Goal: Task Accomplishment & Management: Use online tool/utility

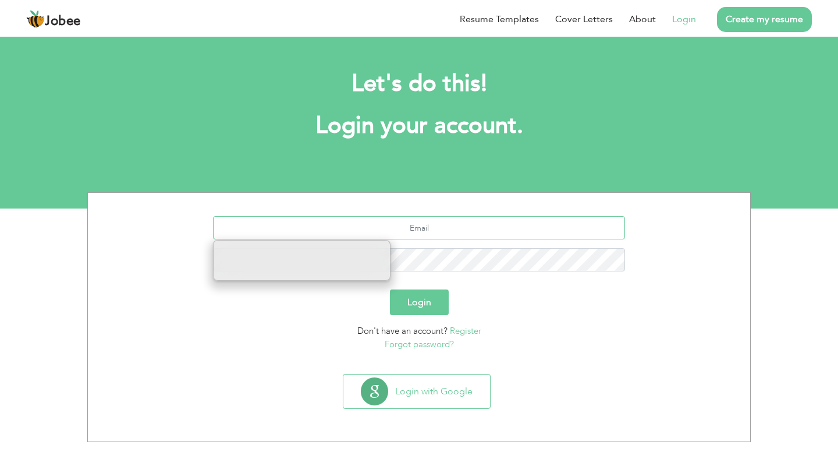
click at [383, 223] on input "text" at bounding box center [419, 227] width 413 height 23
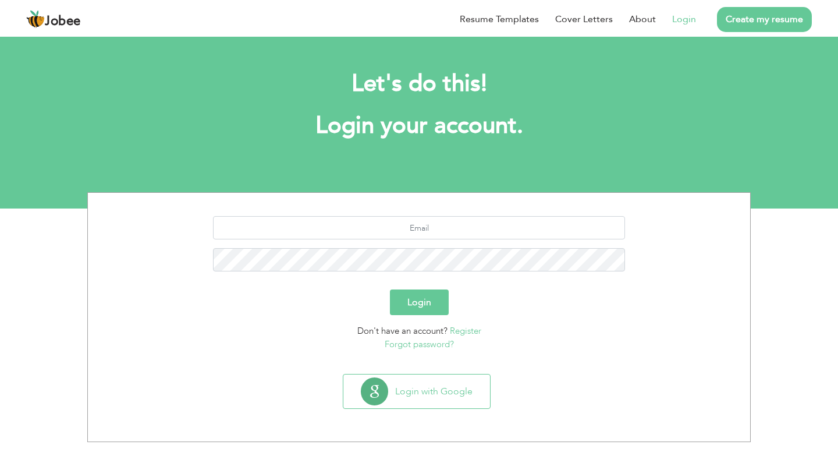
drag, startPoint x: 437, startPoint y: 243, endPoint x: 438, endPoint y: 232, distance: 10.5
click at [437, 243] on div at bounding box center [419, 248] width 645 height 64
click at [438, 215] on section "Login Don't have an account? Register Forgot password?" at bounding box center [419, 281] width 645 height 176
click at [438, 240] on div at bounding box center [419, 248] width 645 height 64
click at [441, 221] on input "text" at bounding box center [419, 227] width 413 height 23
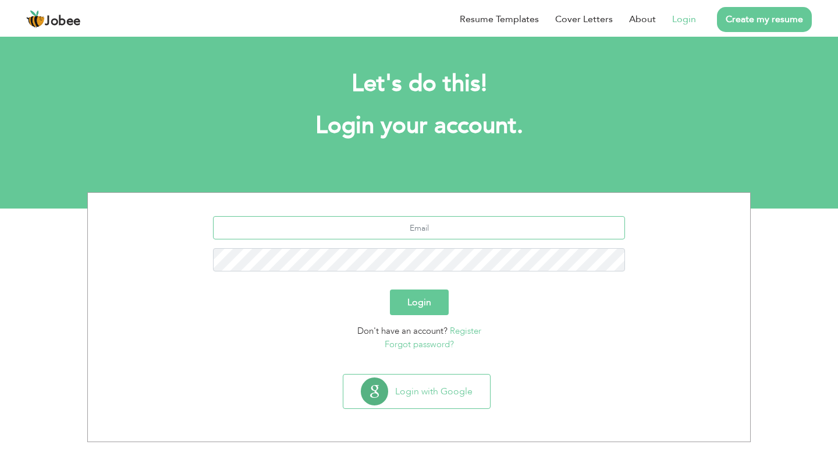
click at [410, 226] on input "text" at bounding box center [419, 227] width 413 height 23
click at [421, 232] on input "text" at bounding box center [419, 227] width 413 height 23
click at [428, 230] on input "text" at bounding box center [419, 227] width 413 height 23
click at [393, 228] on input "text" at bounding box center [419, 227] width 413 height 23
type input "[EMAIL_ADDRESS][DOMAIN_NAME]"
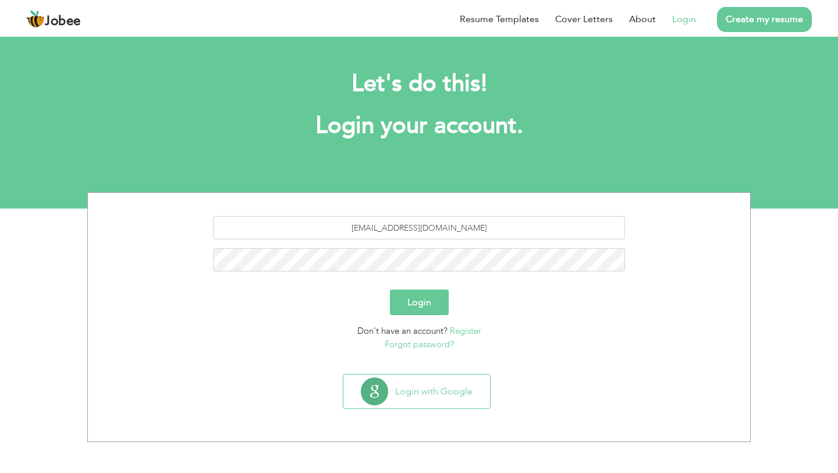
click at [434, 297] on button "Login" at bounding box center [419, 302] width 59 height 26
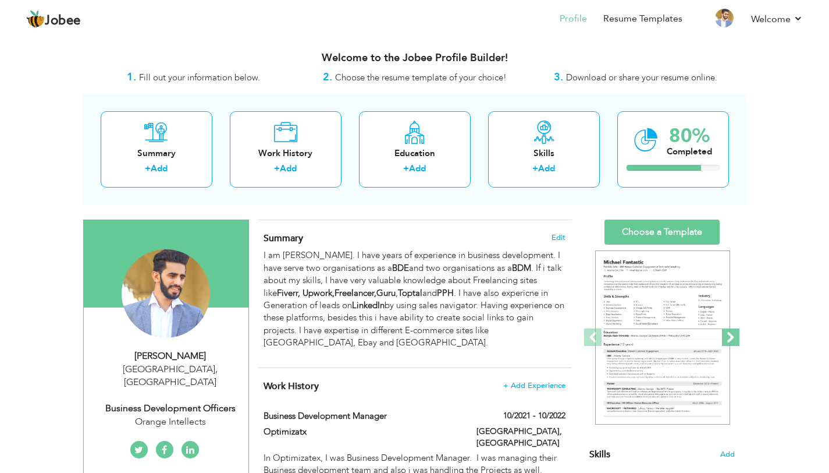
click at [730, 338] on span at bounding box center [730, 336] width 17 height 17
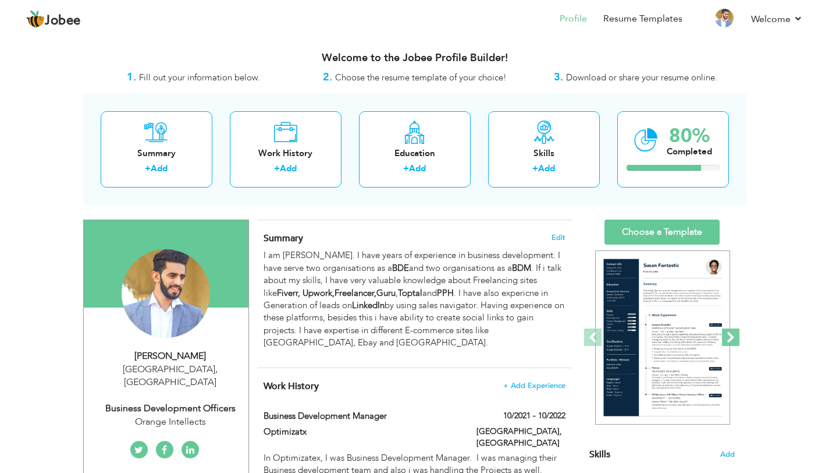
click at [731, 338] on span at bounding box center [730, 336] width 17 height 17
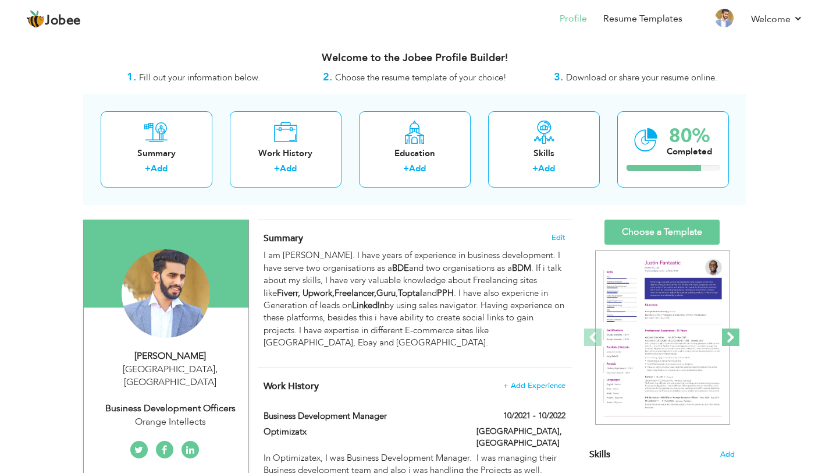
click at [731, 338] on span at bounding box center [730, 336] width 17 height 17
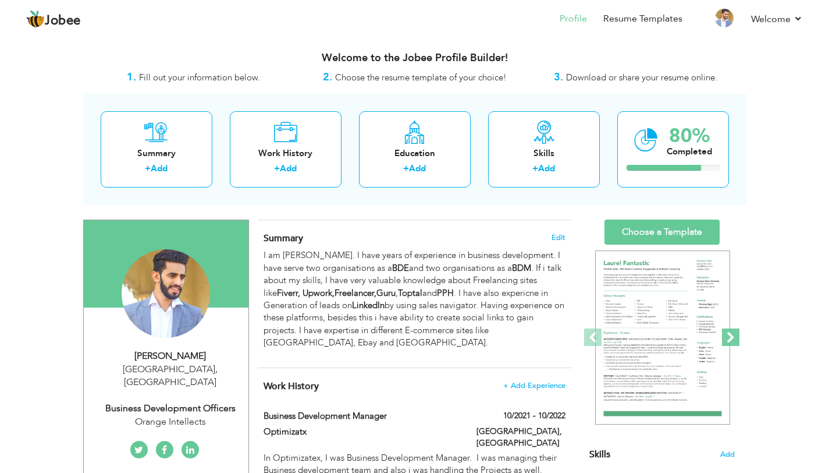
click at [731, 338] on span at bounding box center [730, 336] width 17 height 17
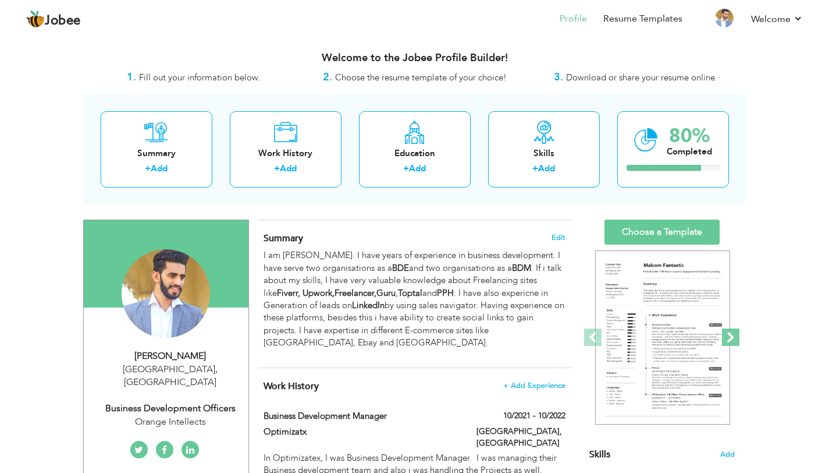
click at [732, 339] on span at bounding box center [730, 336] width 17 height 17
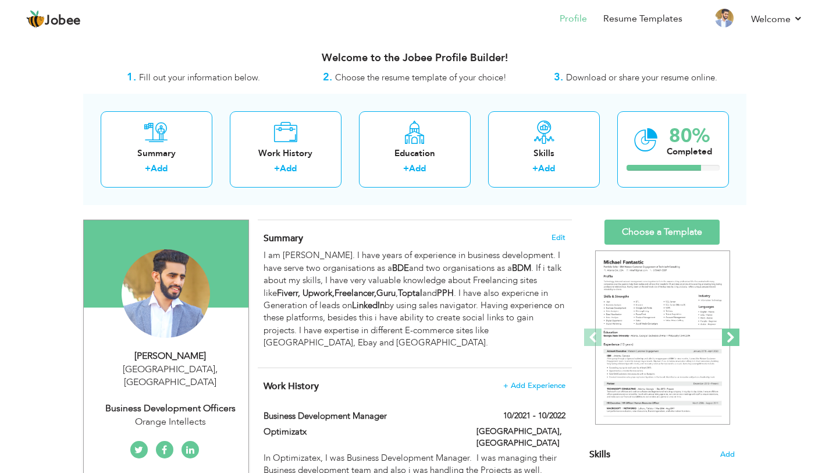
click at [732, 339] on span at bounding box center [730, 336] width 17 height 17
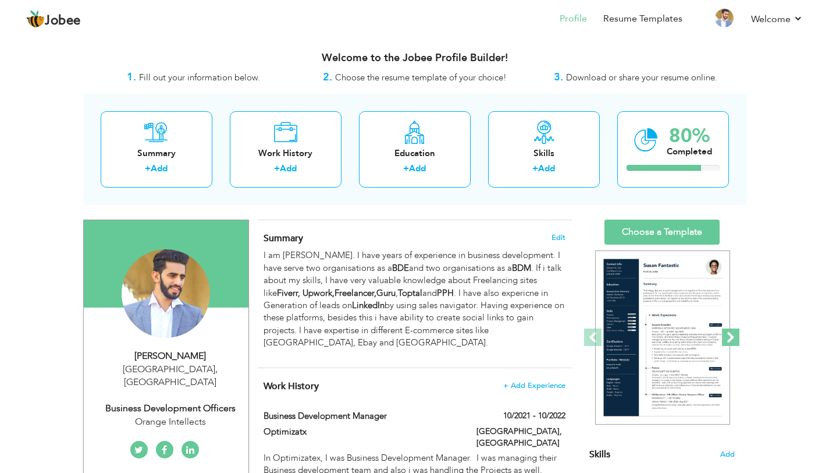
click at [732, 339] on span at bounding box center [730, 336] width 17 height 17
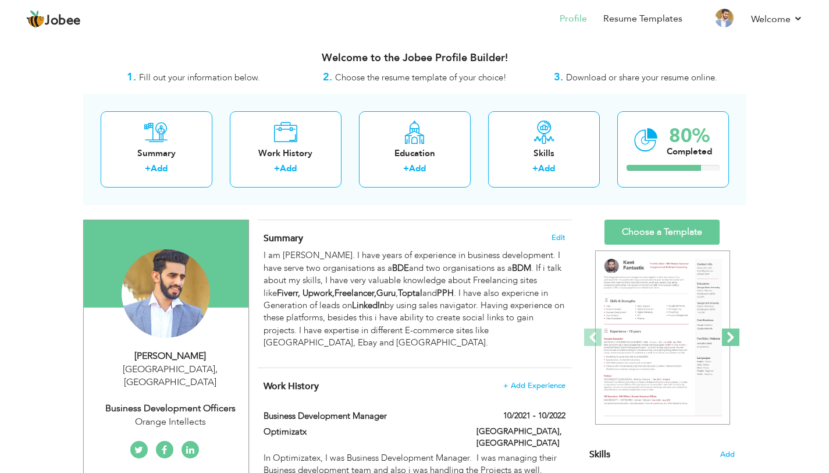
click at [732, 339] on span at bounding box center [730, 336] width 17 height 17
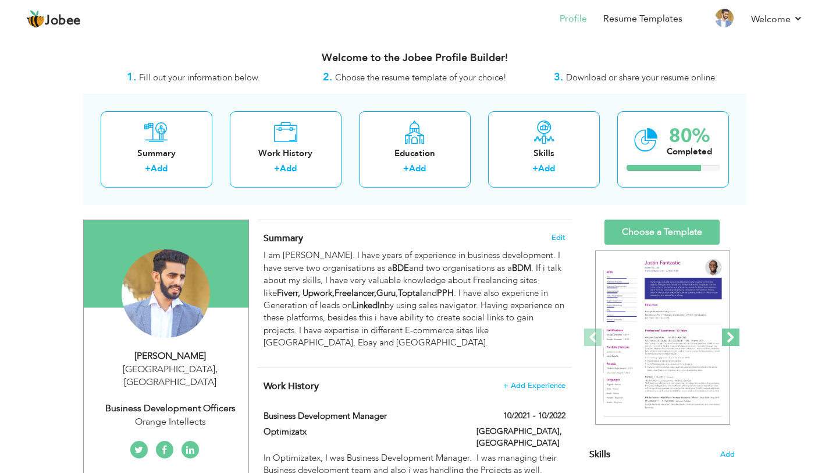
click at [732, 339] on span at bounding box center [730, 336] width 17 height 17
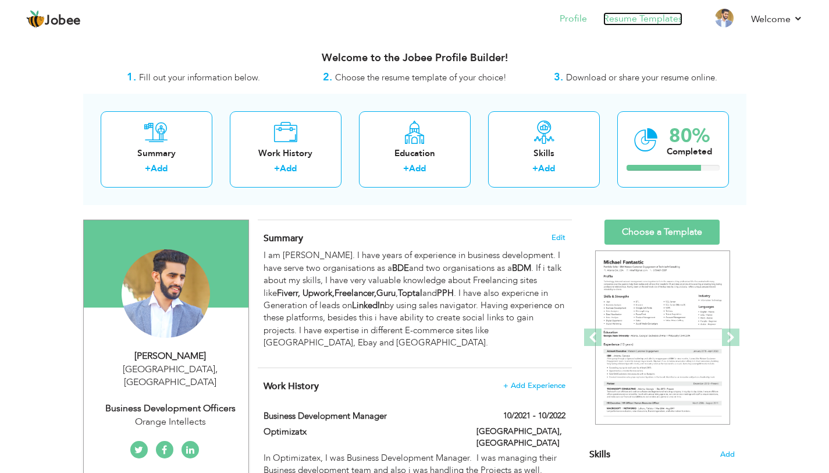
click at [655, 20] on link "Resume Templates" at bounding box center [642, 18] width 79 height 13
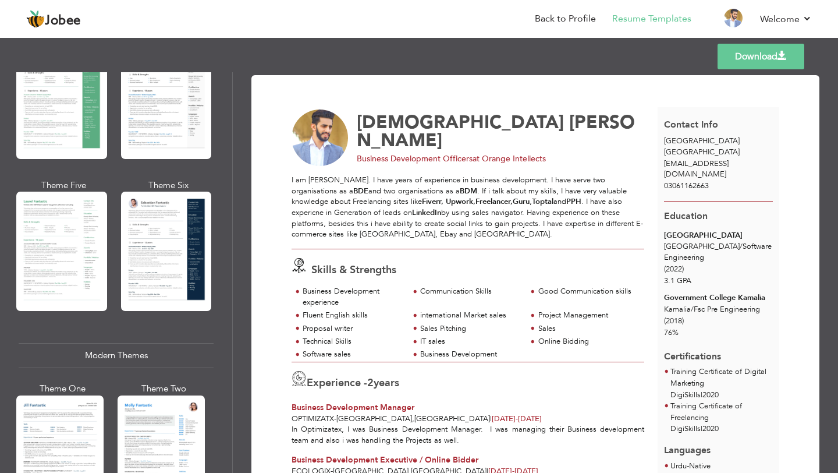
scroll to position [169, 0]
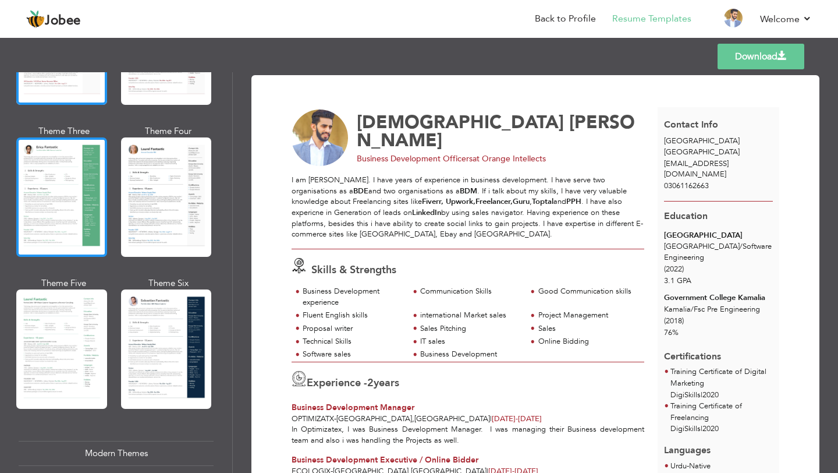
click at [55, 185] on div at bounding box center [61, 196] width 91 height 119
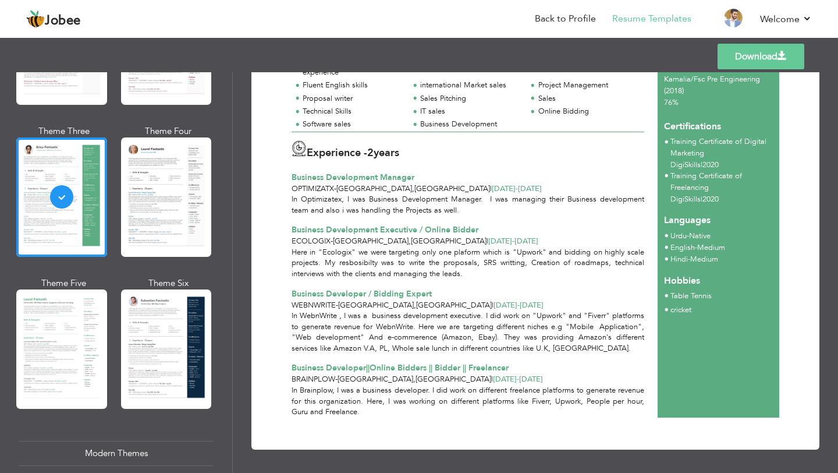
scroll to position [0, 0]
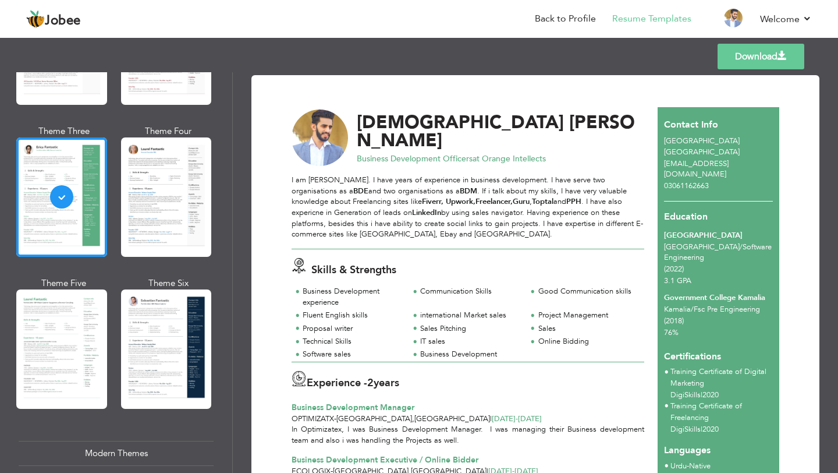
click at [326, 140] on img at bounding box center [320, 137] width 57 height 57
click at [570, 21] on link "Back to Profile" at bounding box center [565, 18] width 61 height 13
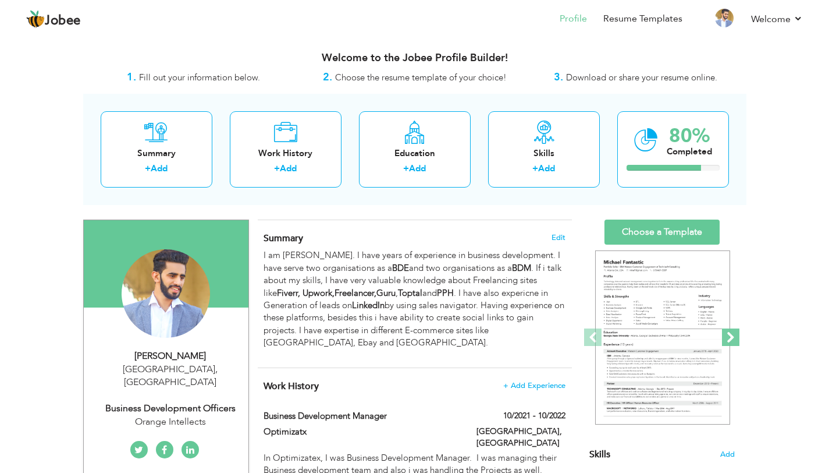
click at [736, 341] on span at bounding box center [730, 336] width 17 height 17
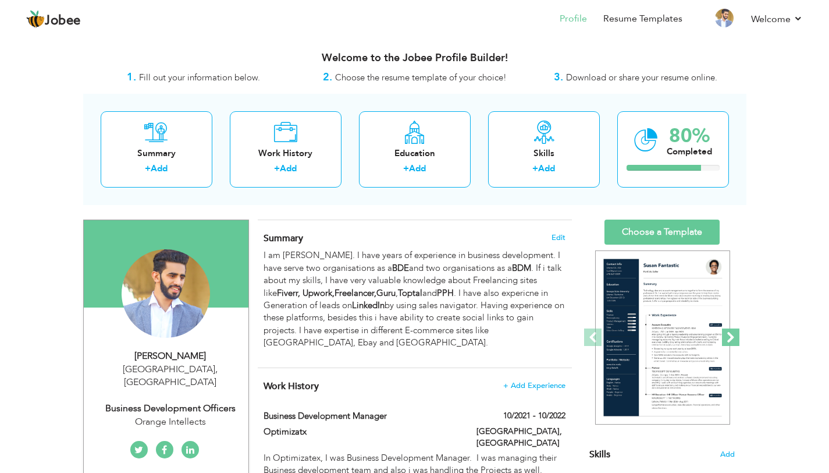
click at [736, 341] on span at bounding box center [730, 336] width 17 height 17
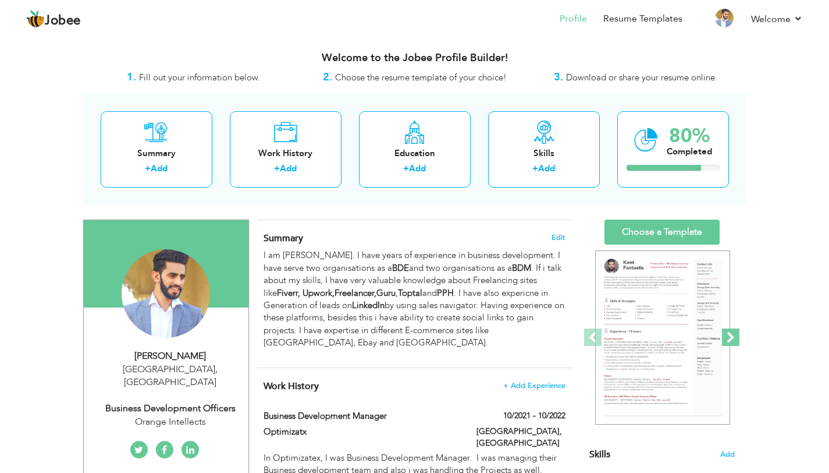
click at [736, 341] on span at bounding box center [730, 336] width 17 height 17
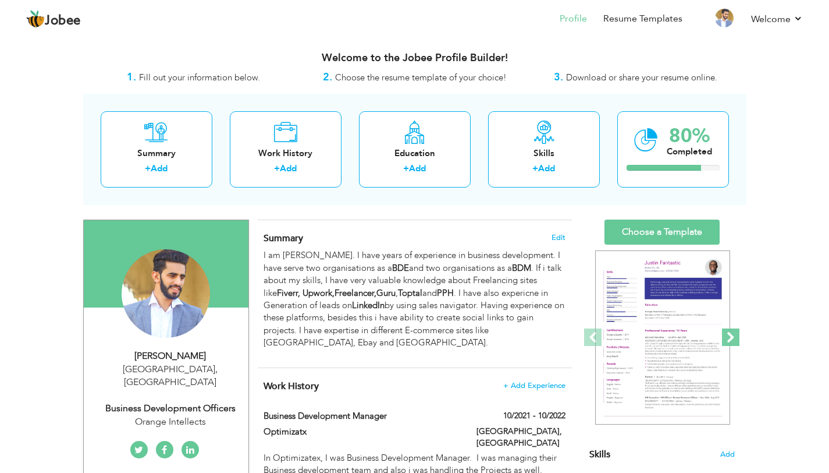
click at [736, 341] on span at bounding box center [730, 336] width 17 height 17
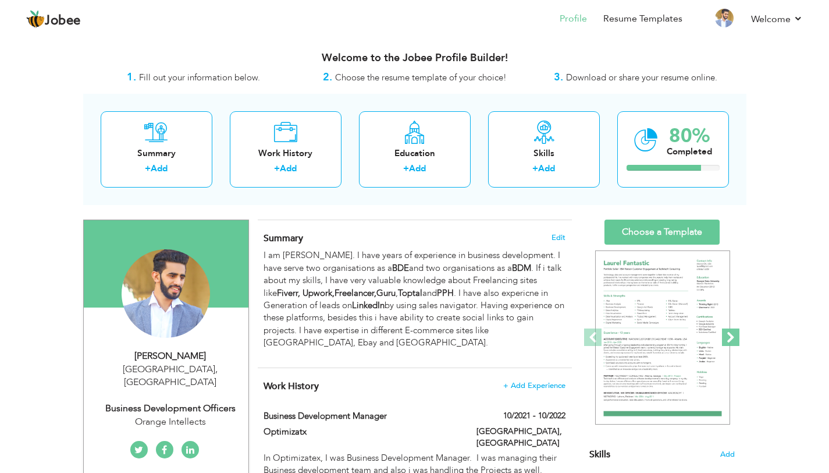
click at [736, 341] on span at bounding box center [730, 336] width 17 height 17
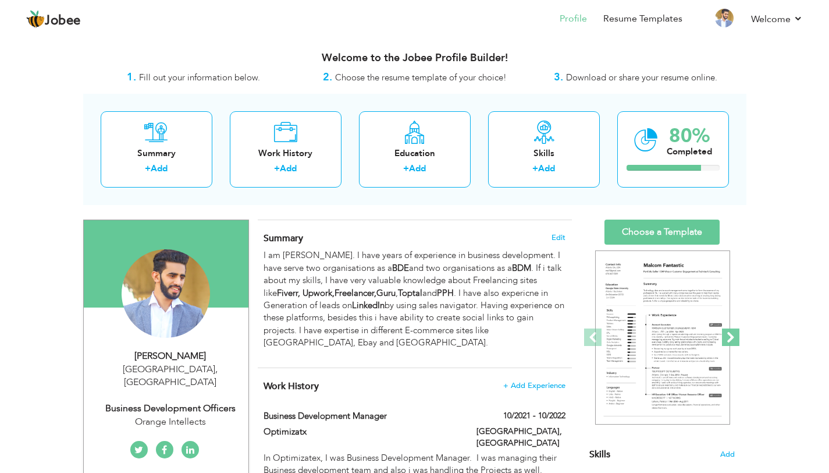
click at [736, 341] on span at bounding box center [730, 336] width 17 height 17
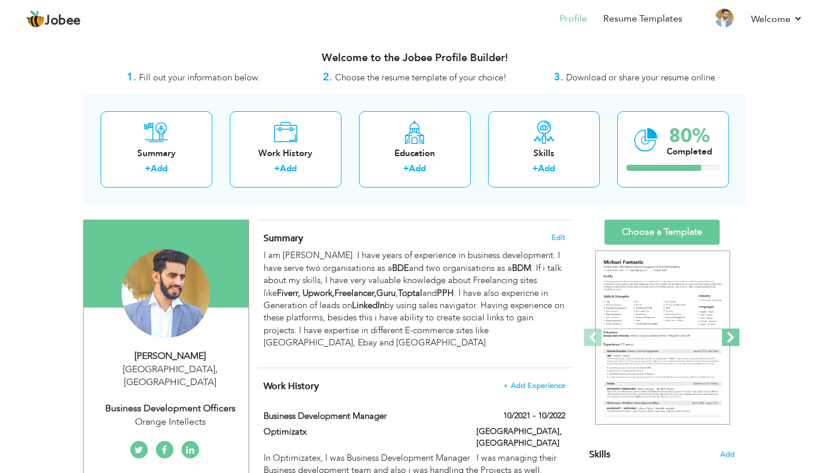
click at [727, 338] on span at bounding box center [730, 336] width 17 height 17
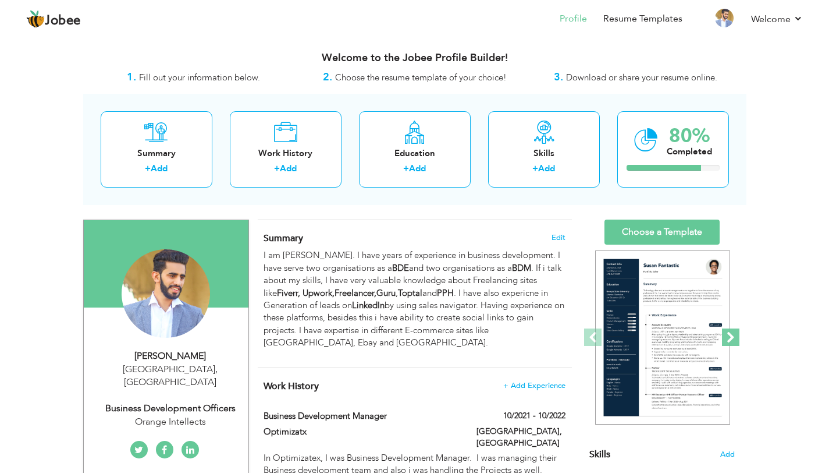
click at [727, 338] on span at bounding box center [730, 336] width 17 height 17
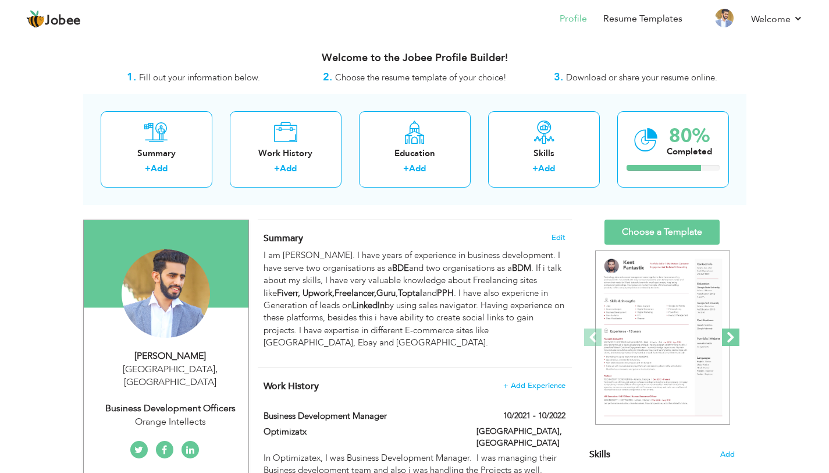
click at [727, 338] on span at bounding box center [730, 336] width 17 height 17
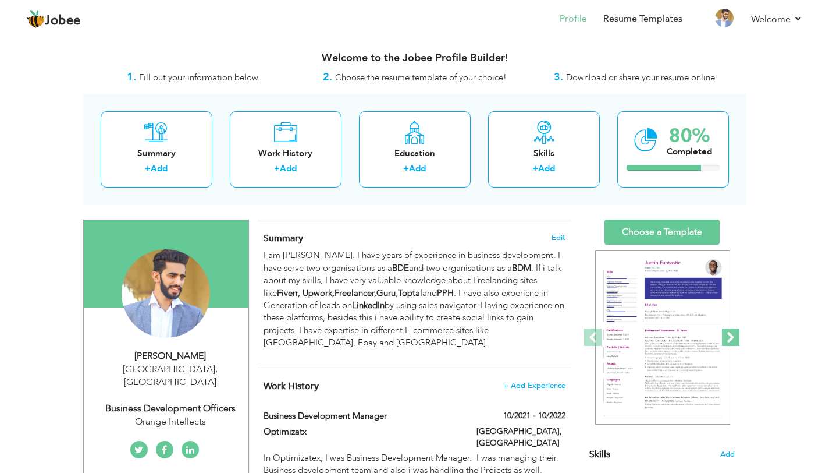
click at [727, 338] on span at bounding box center [730, 336] width 17 height 17
